Goal: Task Accomplishment & Management: Complete application form

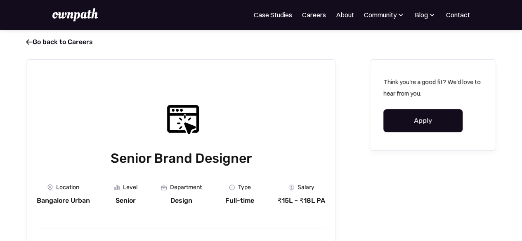
click at [431, 126] on link "Apply" at bounding box center [422, 120] width 79 height 23
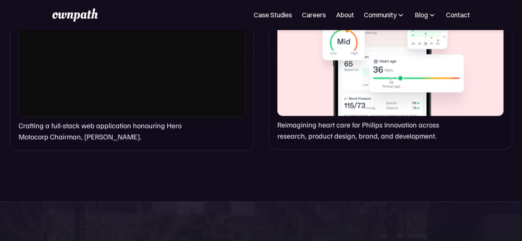
scroll to position [708, 0]
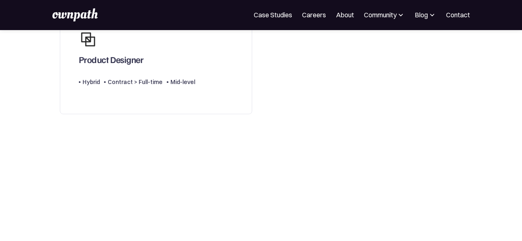
scroll to position [213, 0]
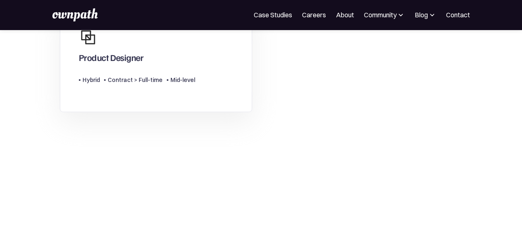
click at [112, 63] on div "Product Designer" at bounding box center [111, 57] width 65 height 11
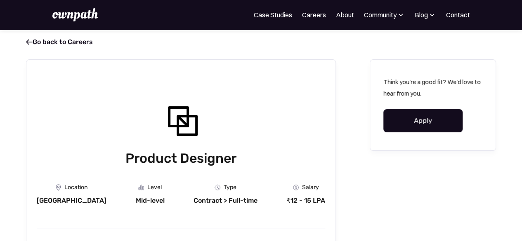
click at [425, 127] on link "Apply" at bounding box center [422, 120] width 79 height 23
